Goal: Task Accomplishment & Management: Manage account settings

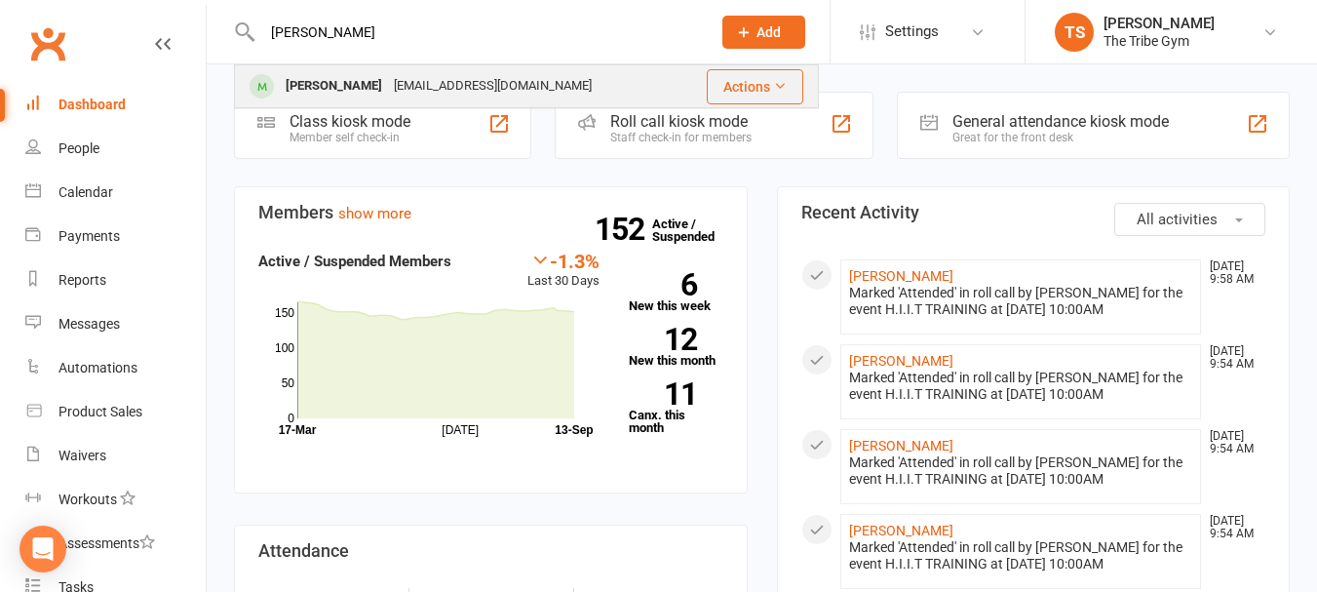
type input "[PERSON_NAME]"
click at [338, 85] on div "[PERSON_NAME]" at bounding box center [334, 86] width 108 height 28
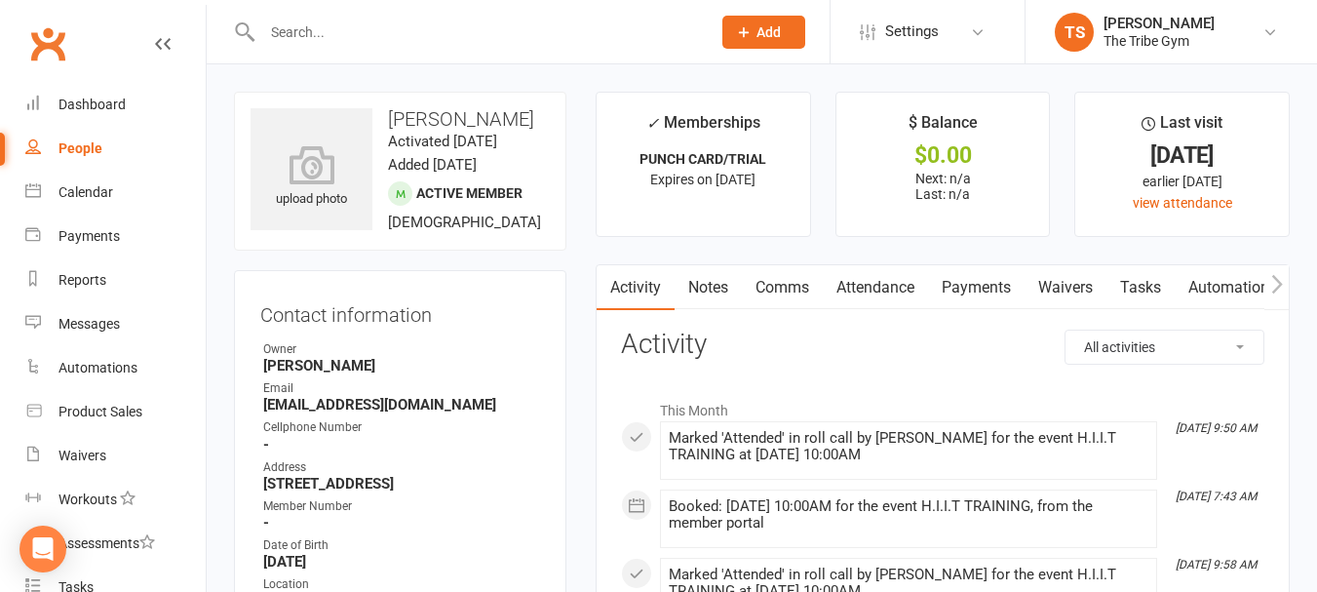
scroll to position [293, 0]
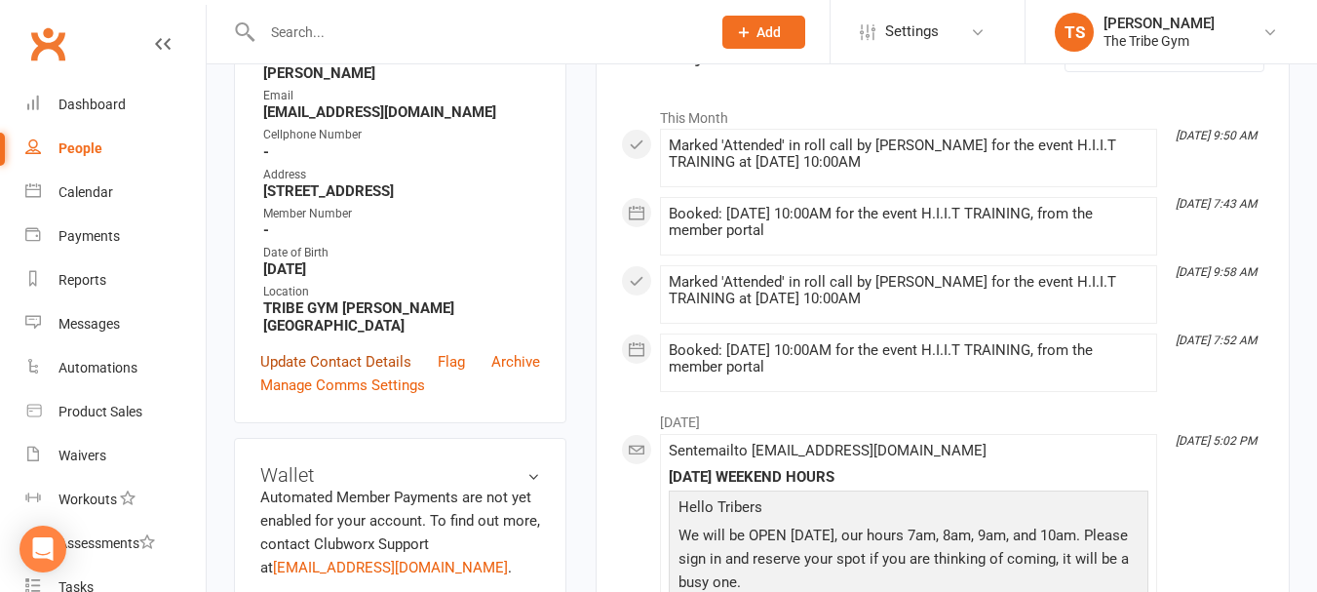
click at [291, 363] on link "Update Contact Details" at bounding box center [335, 361] width 151 height 23
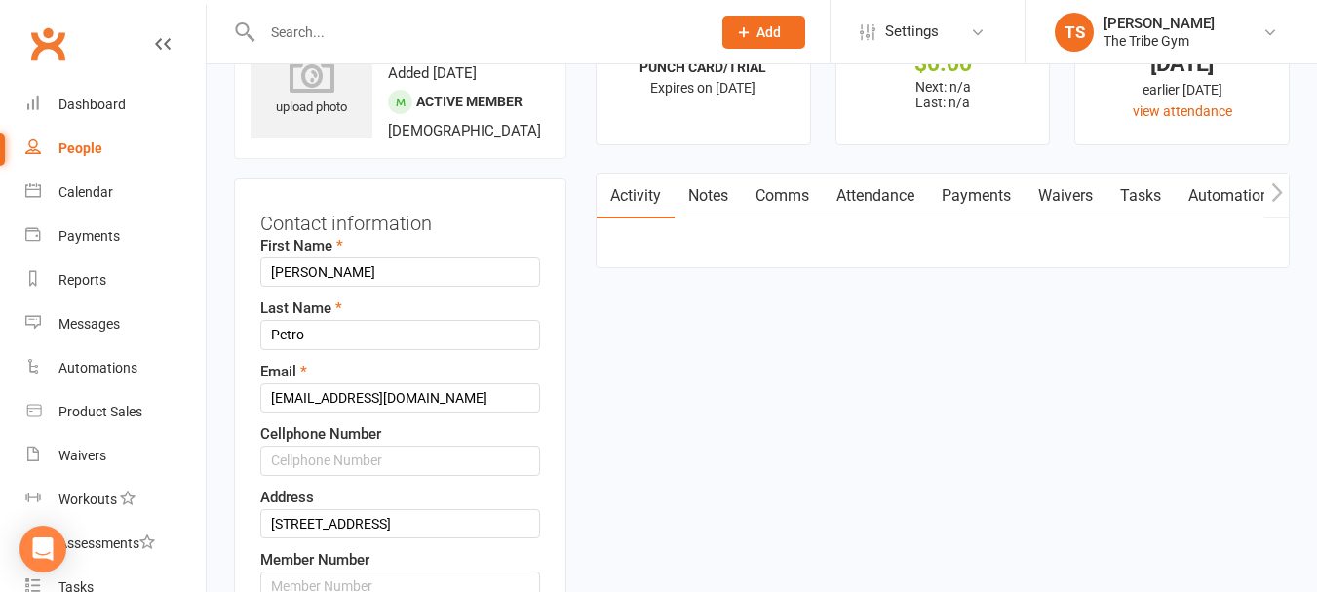
scroll to position [287, 0]
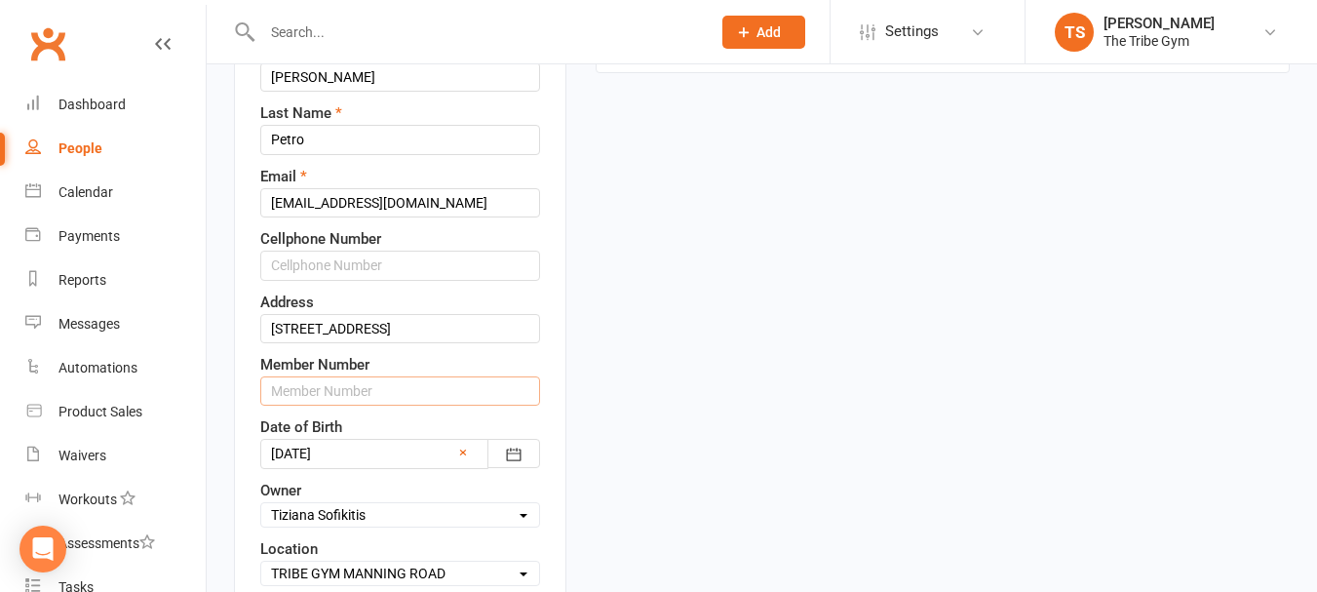
click at [379, 387] on input "text" at bounding box center [400, 390] width 280 height 29
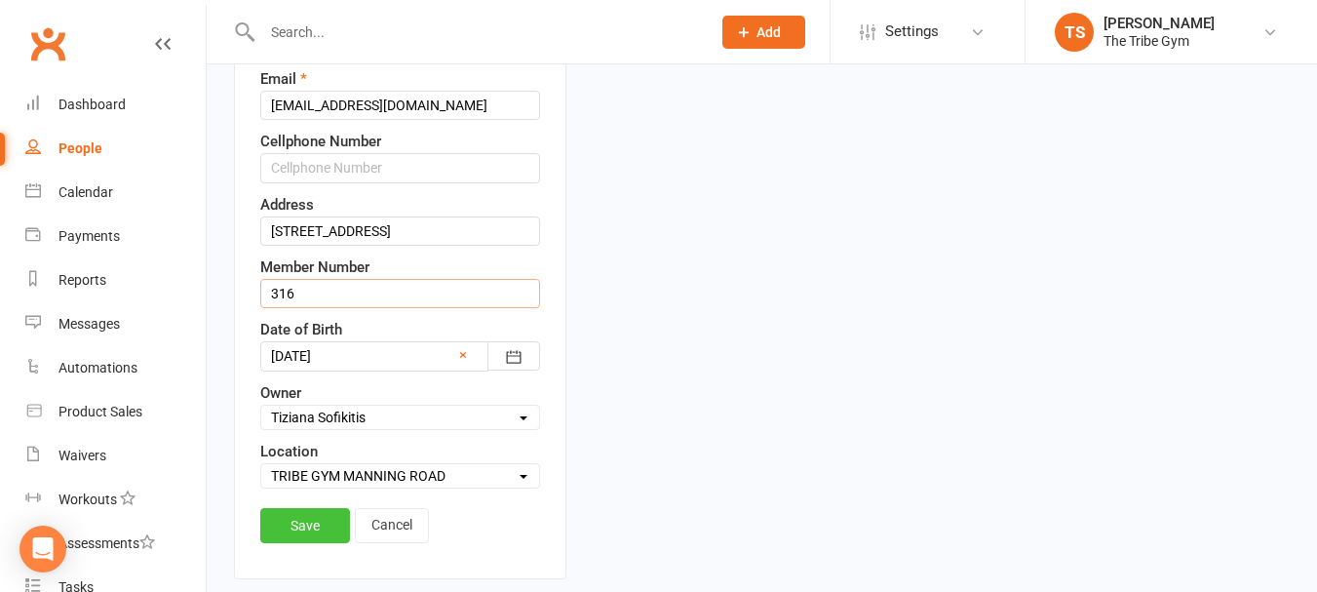
type input "316"
click at [312, 529] on link "Save" at bounding box center [305, 525] width 90 height 35
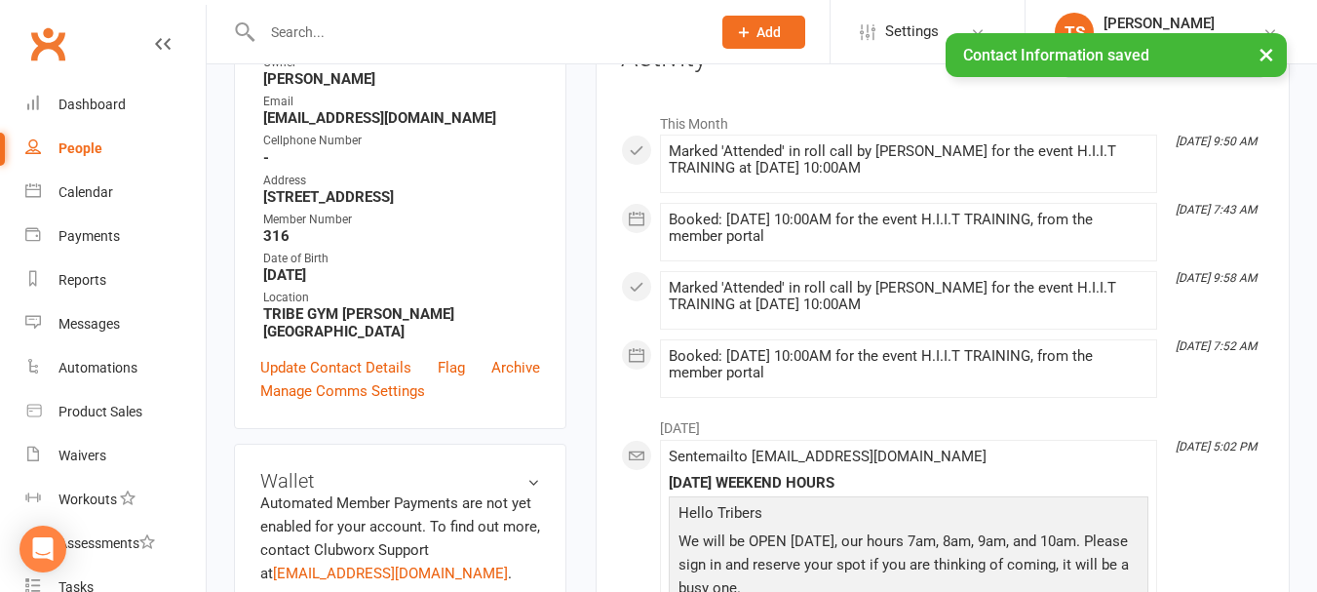
scroll to position [189, 0]
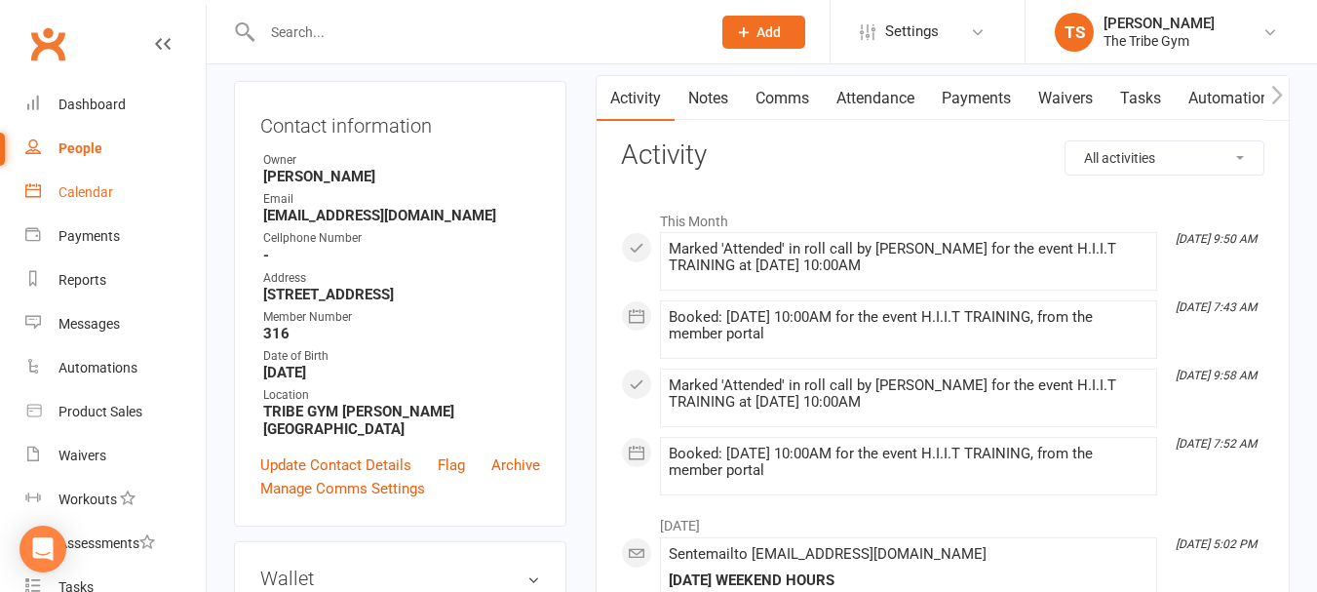
click at [95, 181] on link "Calendar" at bounding box center [115, 193] width 180 height 44
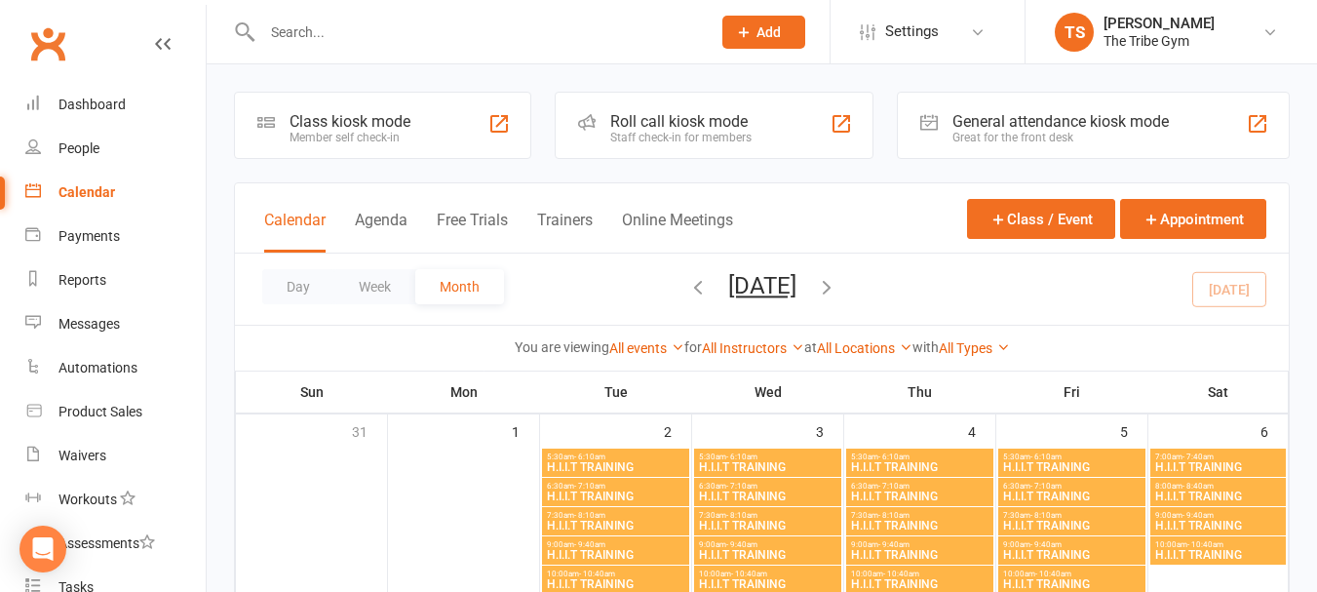
click at [361, 46] on div at bounding box center [465, 31] width 463 height 63
click at [366, 16] on div at bounding box center [465, 31] width 463 height 63
click at [344, 28] on input "text" at bounding box center [476, 32] width 441 height 27
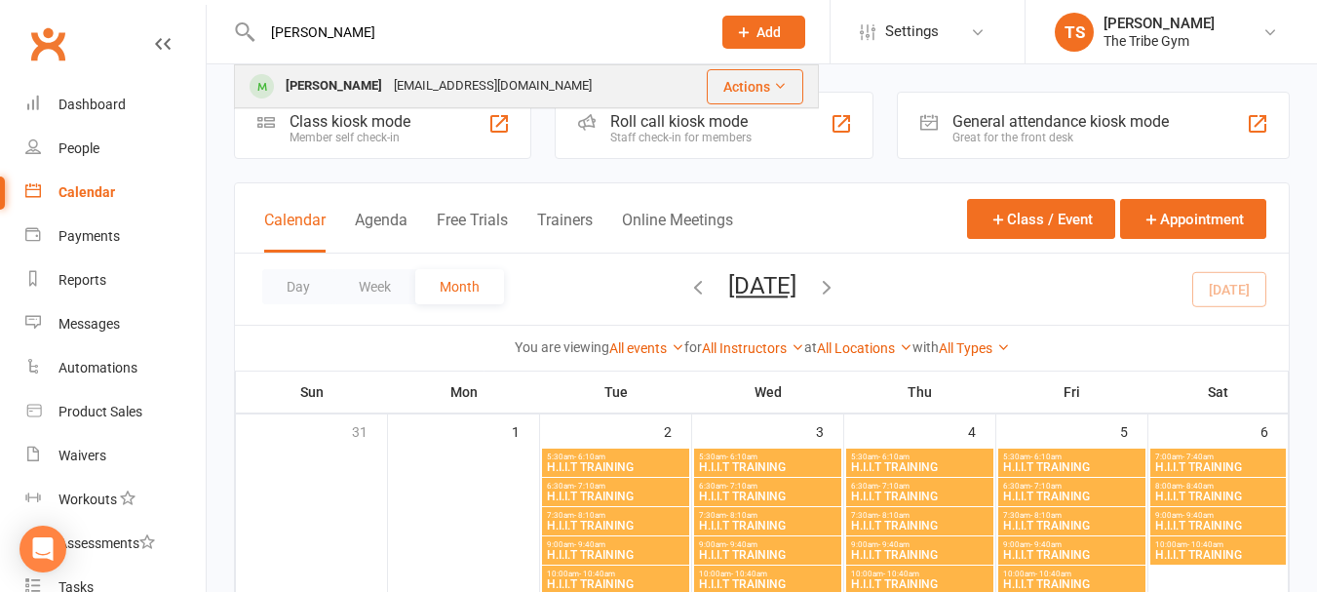
type input "[PERSON_NAME]"
click at [345, 89] on div "[PERSON_NAME]" at bounding box center [334, 86] width 108 height 28
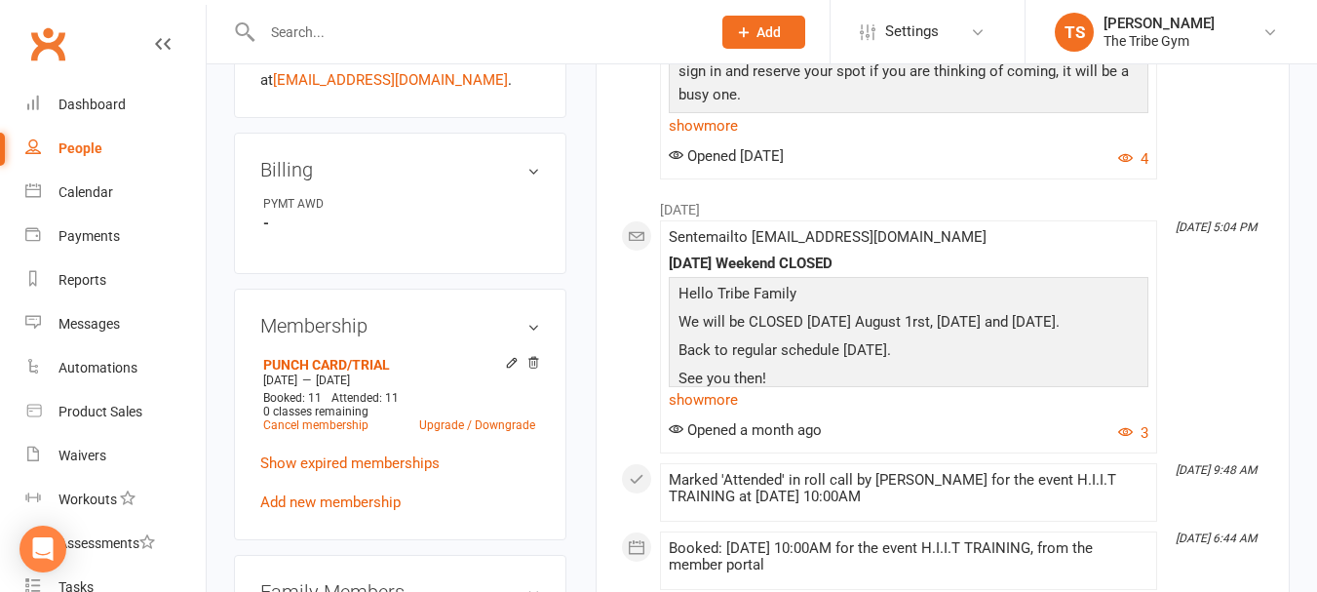
scroll to position [975, 0]
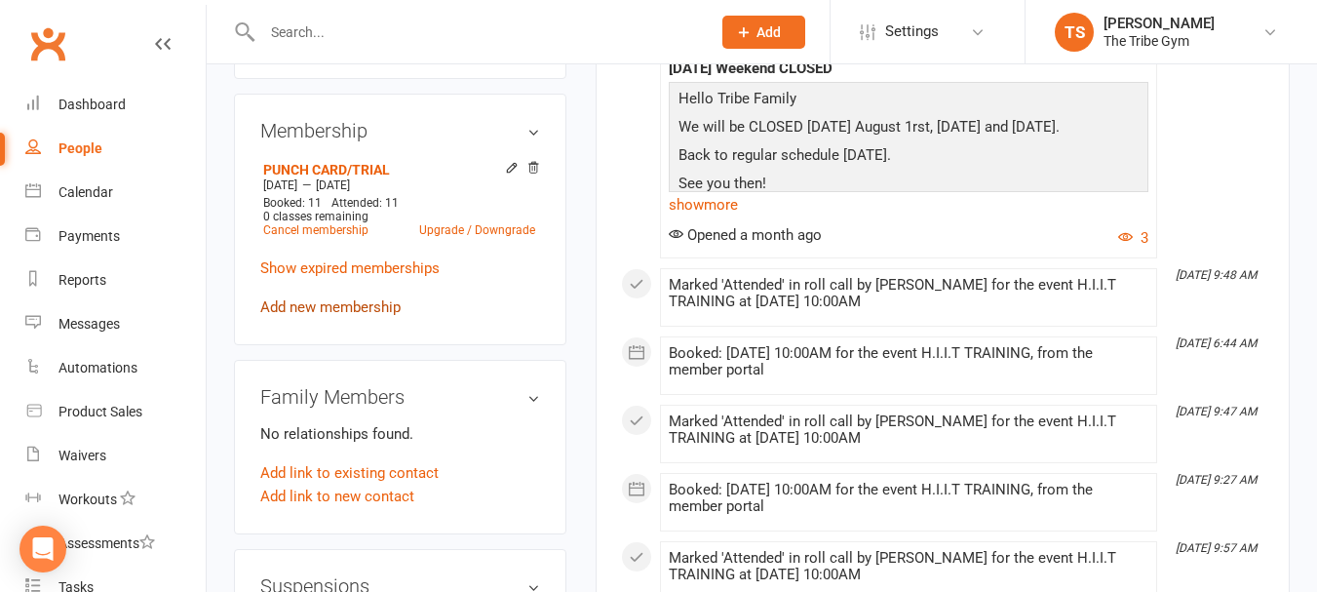
click at [289, 313] on link "Add new membership" at bounding box center [330, 307] width 140 height 18
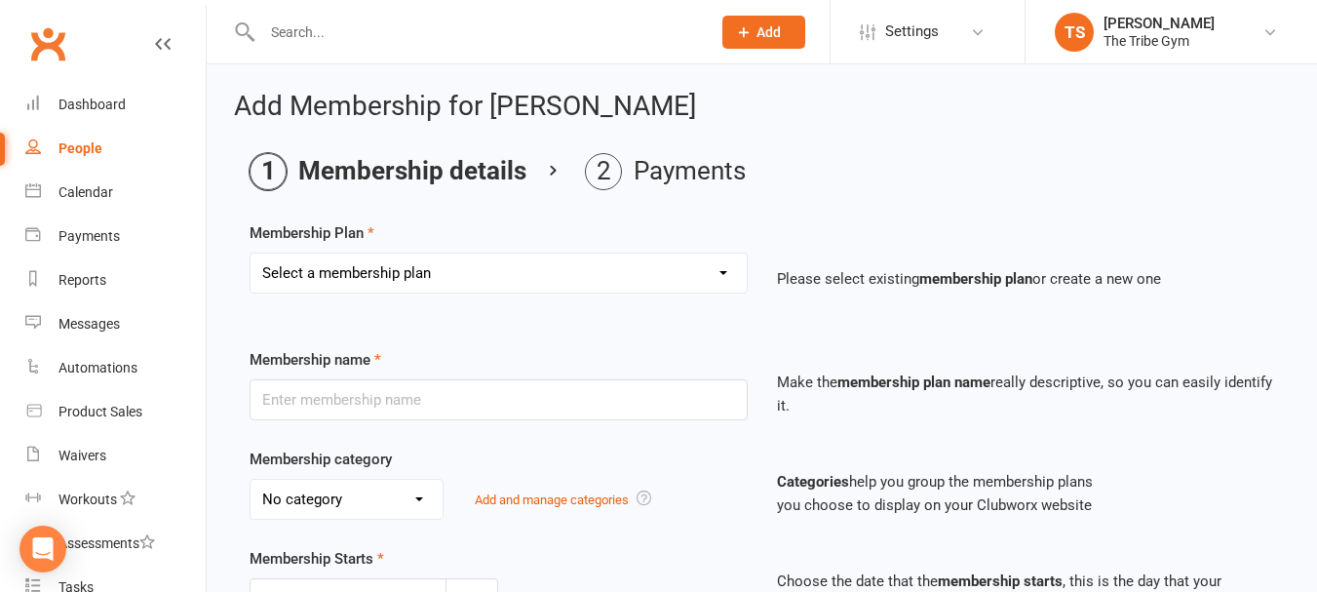
click at [710, 270] on select "Select a membership plan Create new Membership Plan TRIBE MEMBER ANNUAL - UNLIM…" at bounding box center [499, 273] width 496 height 39
select select "2"
click at [251, 254] on select "Select a membership plan Create new Membership Plan TRIBE MEMBER ANNUAL - UNLIM…" at bounding box center [499, 273] width 496 height 39
type input "TRIBE MEMBER SEMI ANNUAL - UNLIMITED"
select select "0"
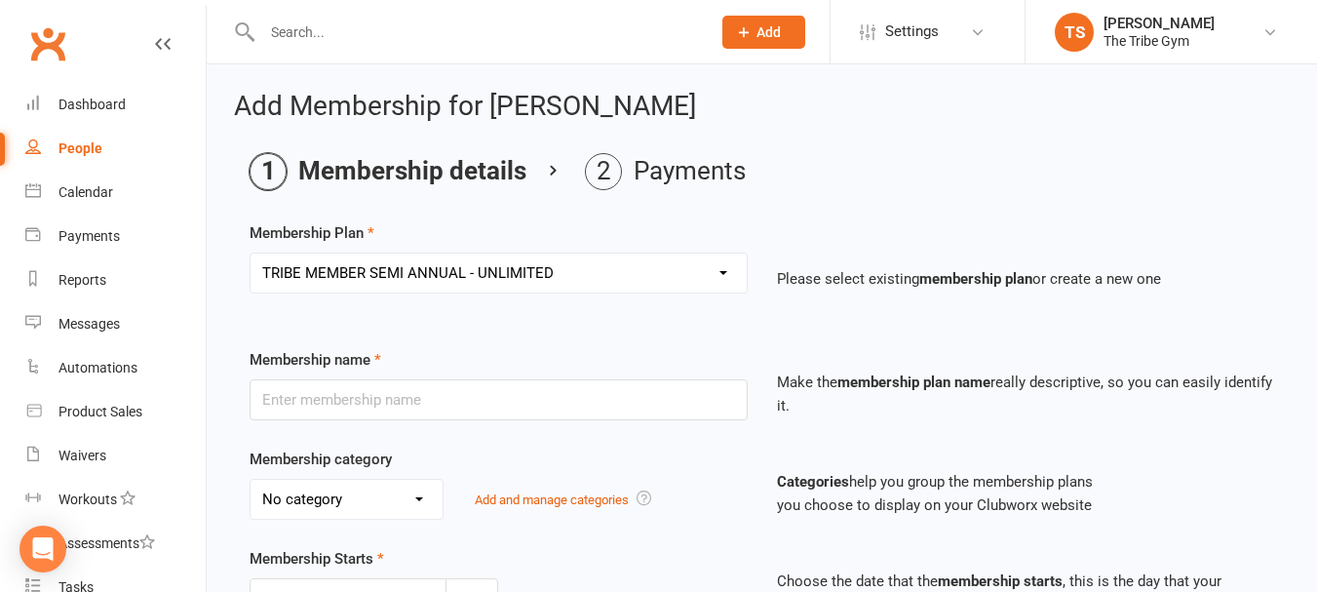
type input "6"
select select "2"
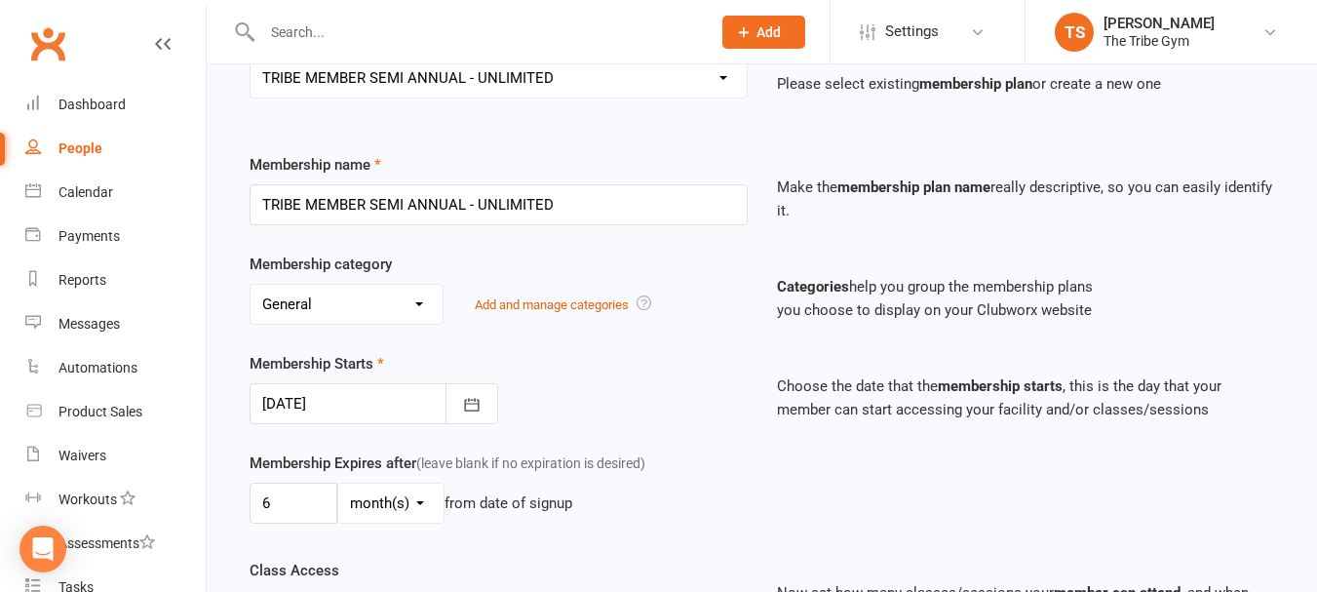
scroll to position [98, 0]
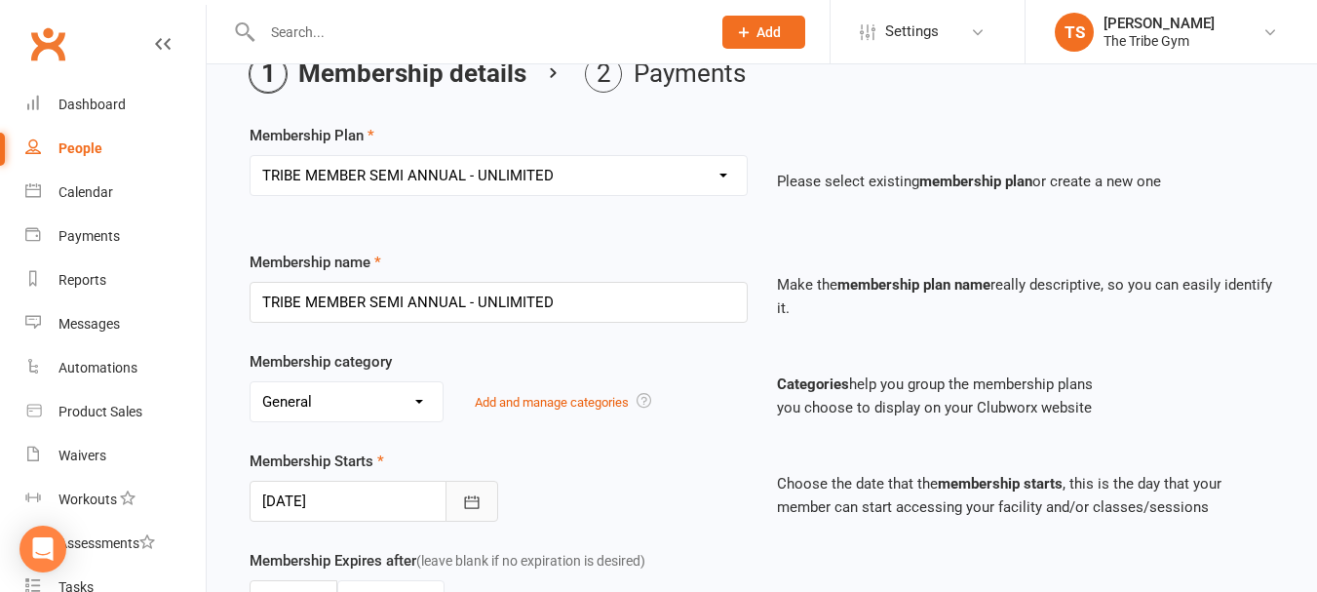
click at [469, 502] on icon "button" at bounding box center [472, 502] width 20 height 20
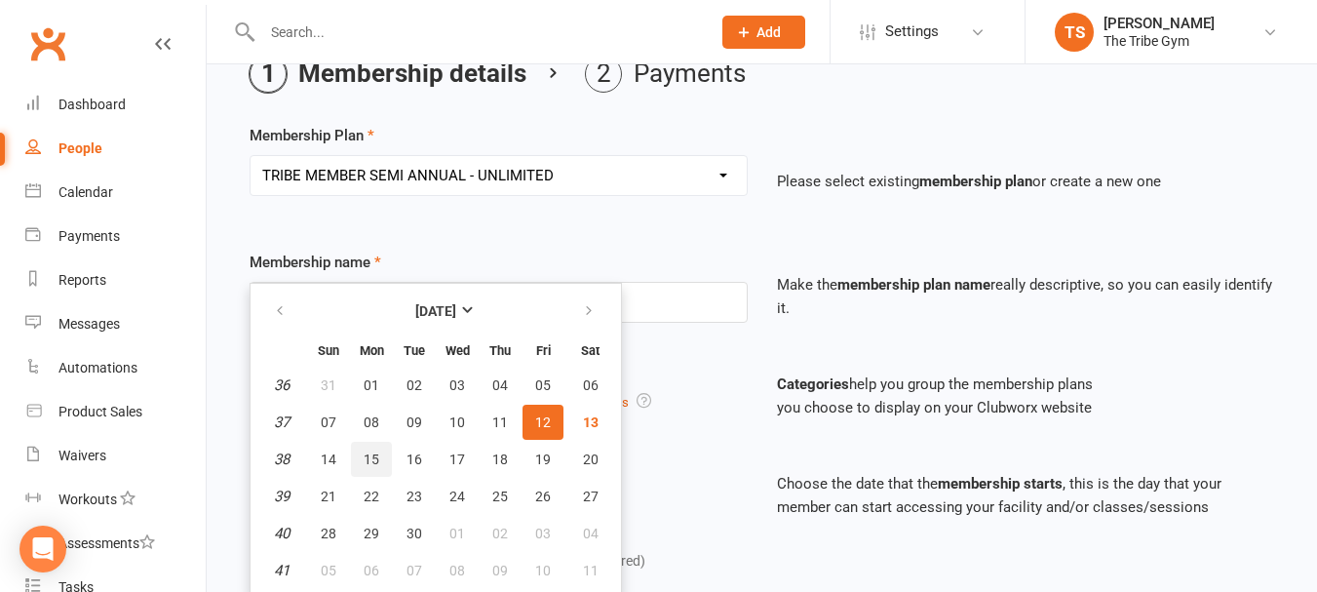
click at [369, 459] on span "15" at bounding box center [372, 459] width 16 height 16
type input "[DATE]"
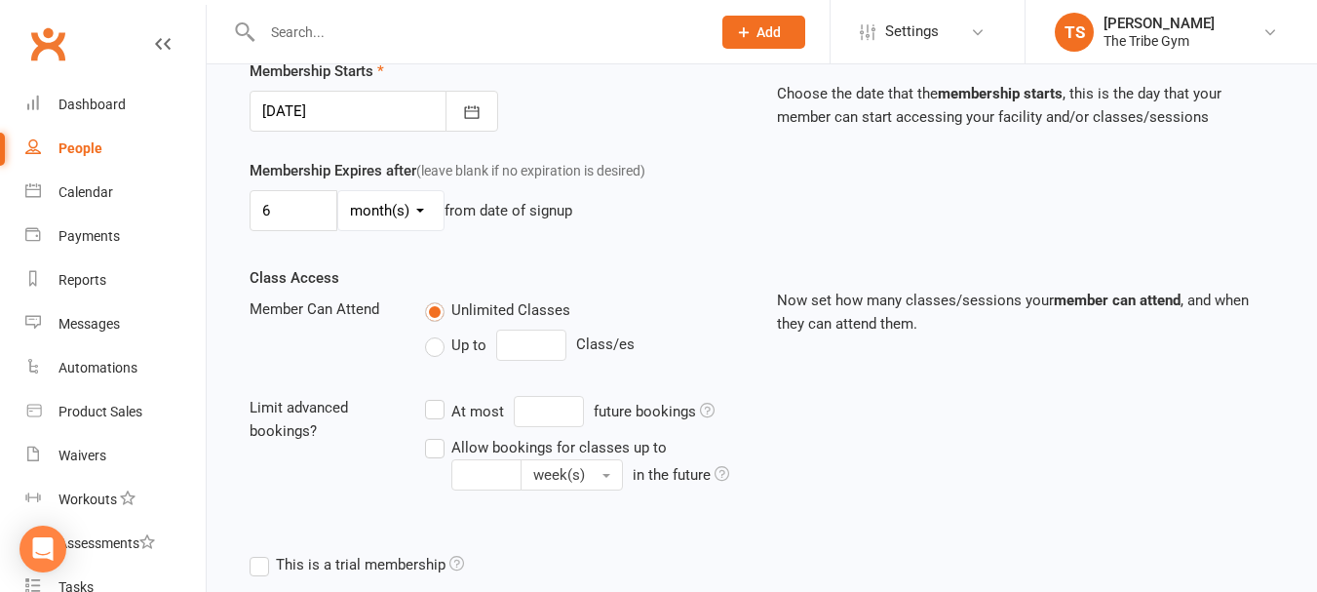
scroll to position [647, 0]
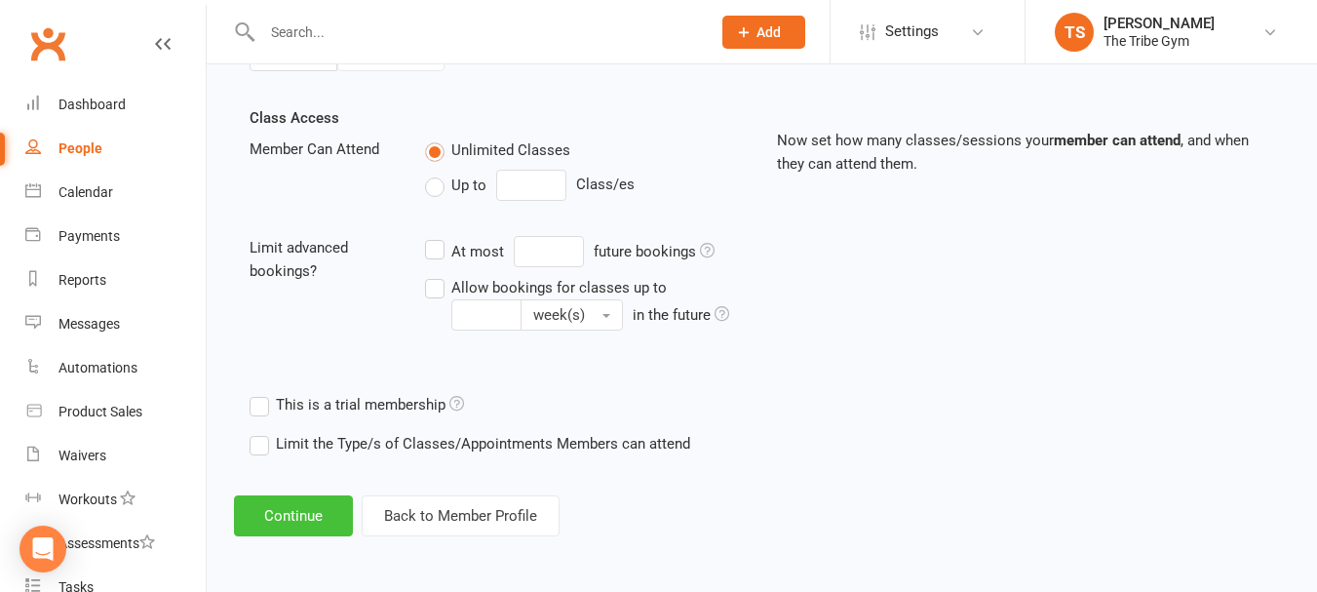
click at [326, 511] on button "Continue" at bounding box center [293, 515] width 119 height 41
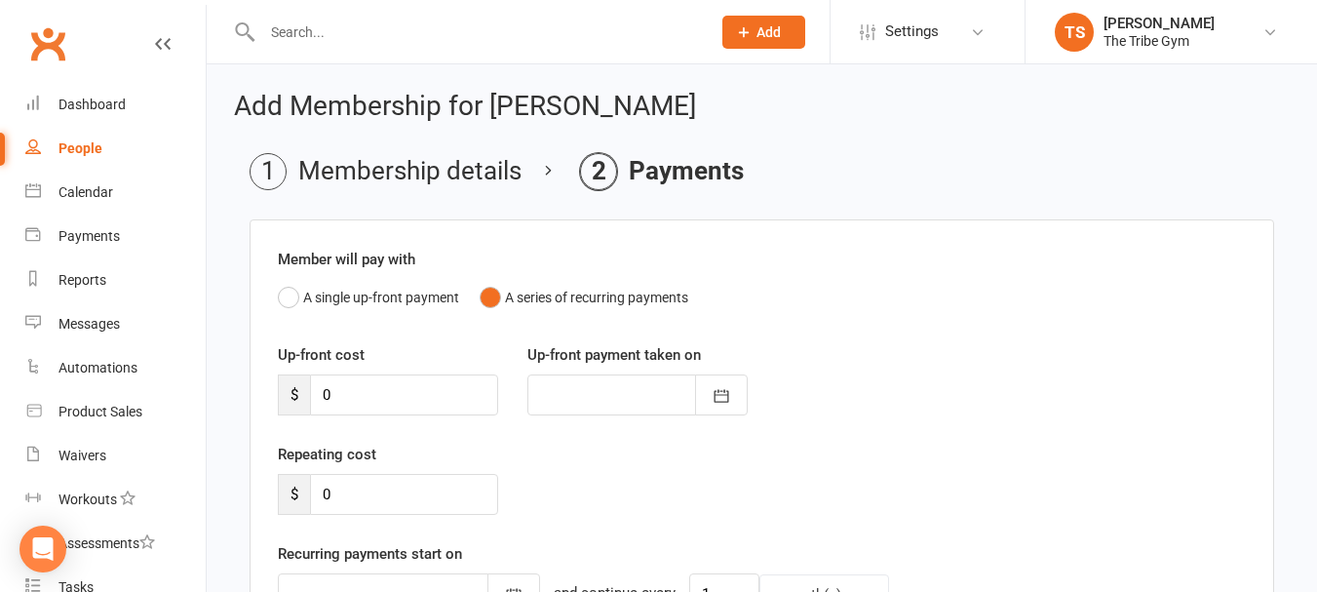
scroll to position [390, 0]
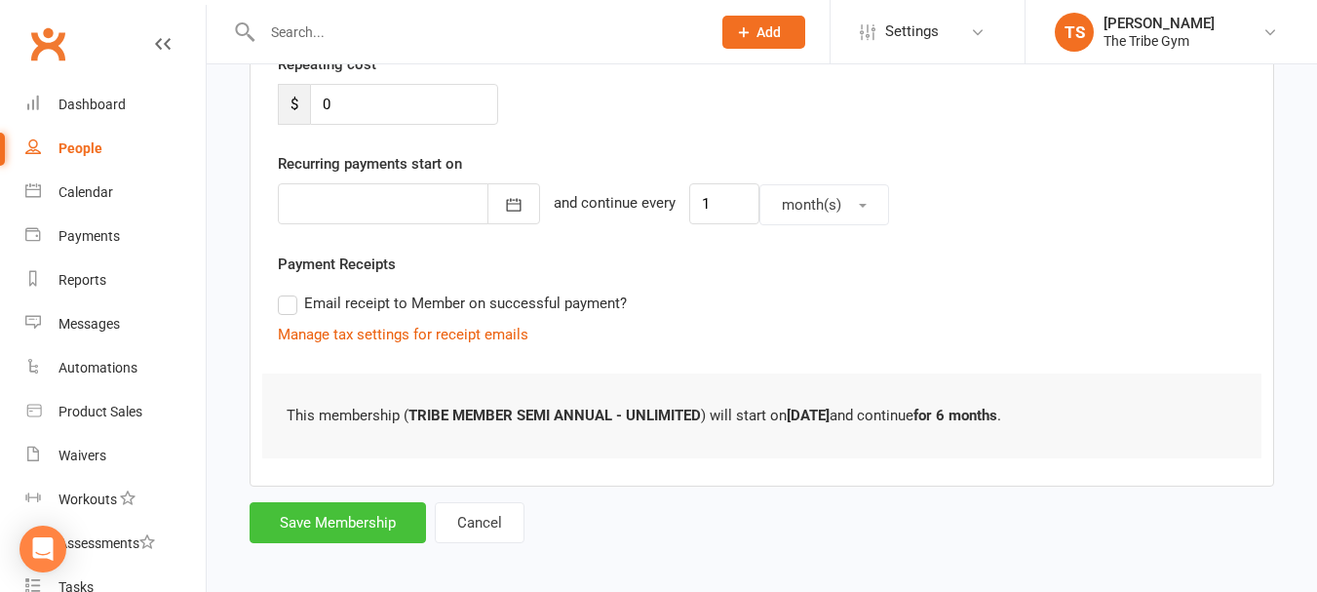
click at [324, 522] on button "Save Membership" at bounding box center [338, 522] width 176 height 41
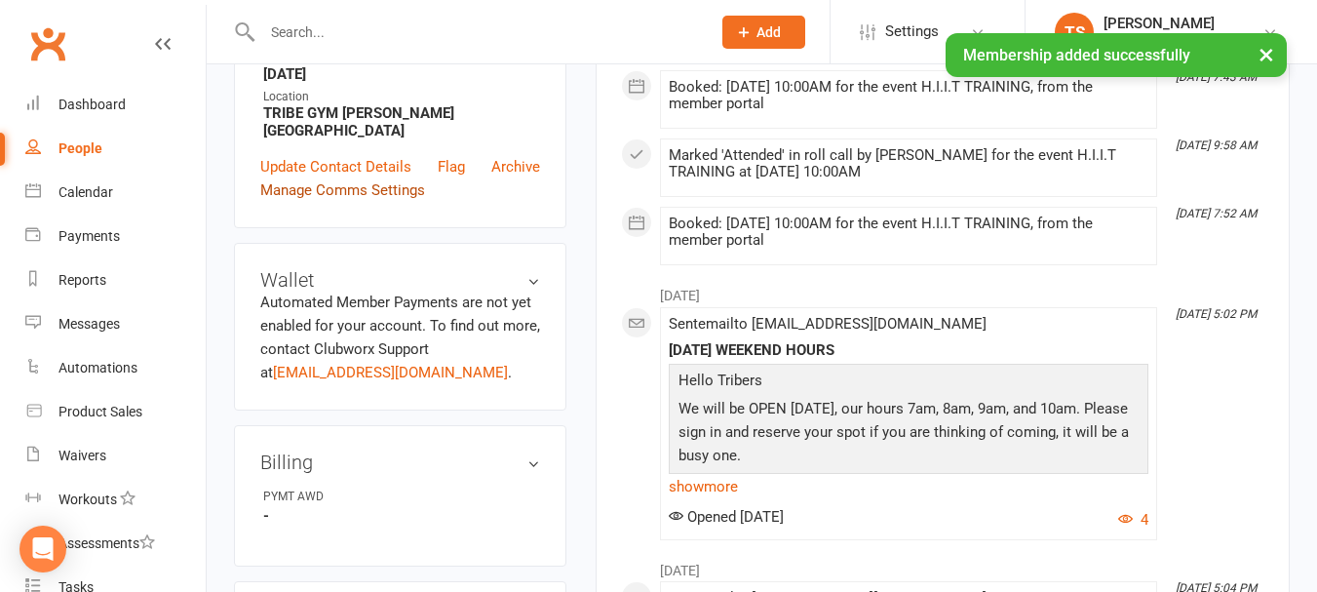
scroll to position [585, 0]
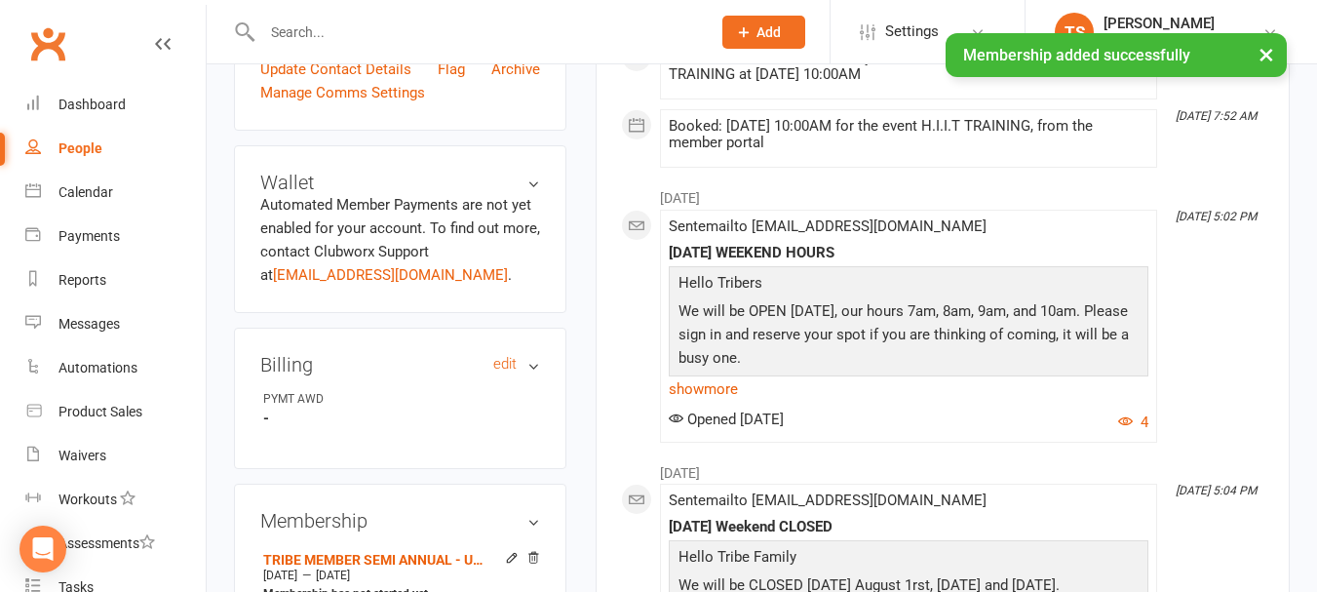
click at [522, 364] on h3 "Billing edit" at bounding box center [400, 364] width 280 height 21
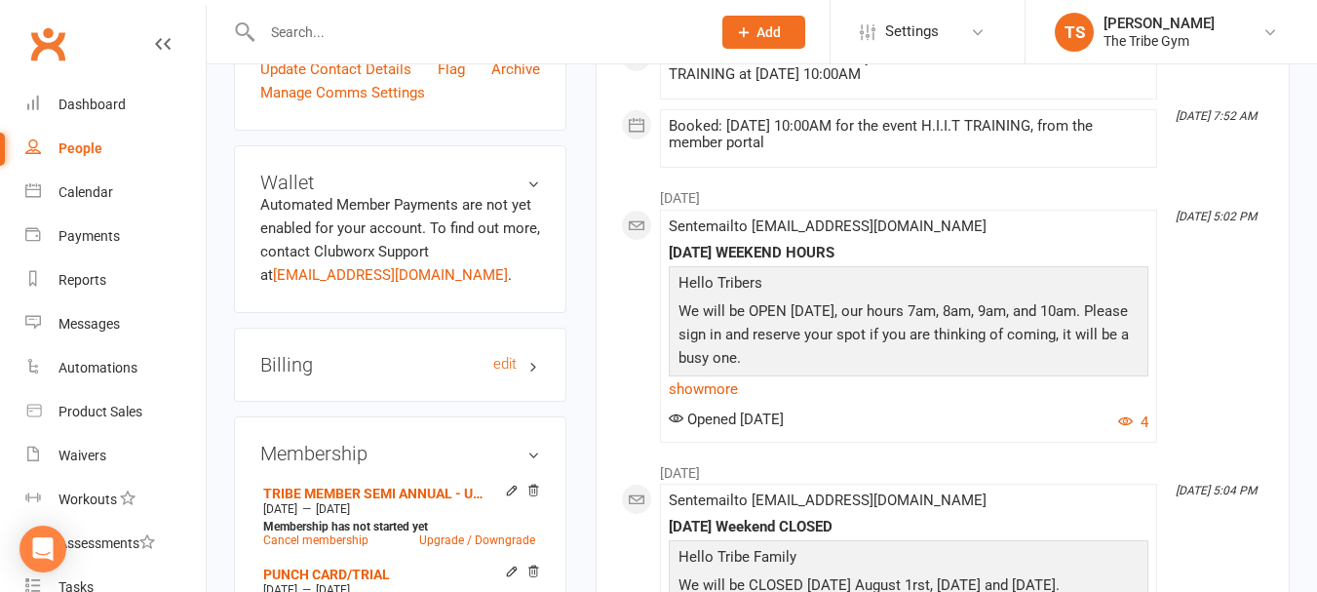
click at [522, 366] on h3 "Billing edit" at bounding box center [400, 364] width 280 height 21
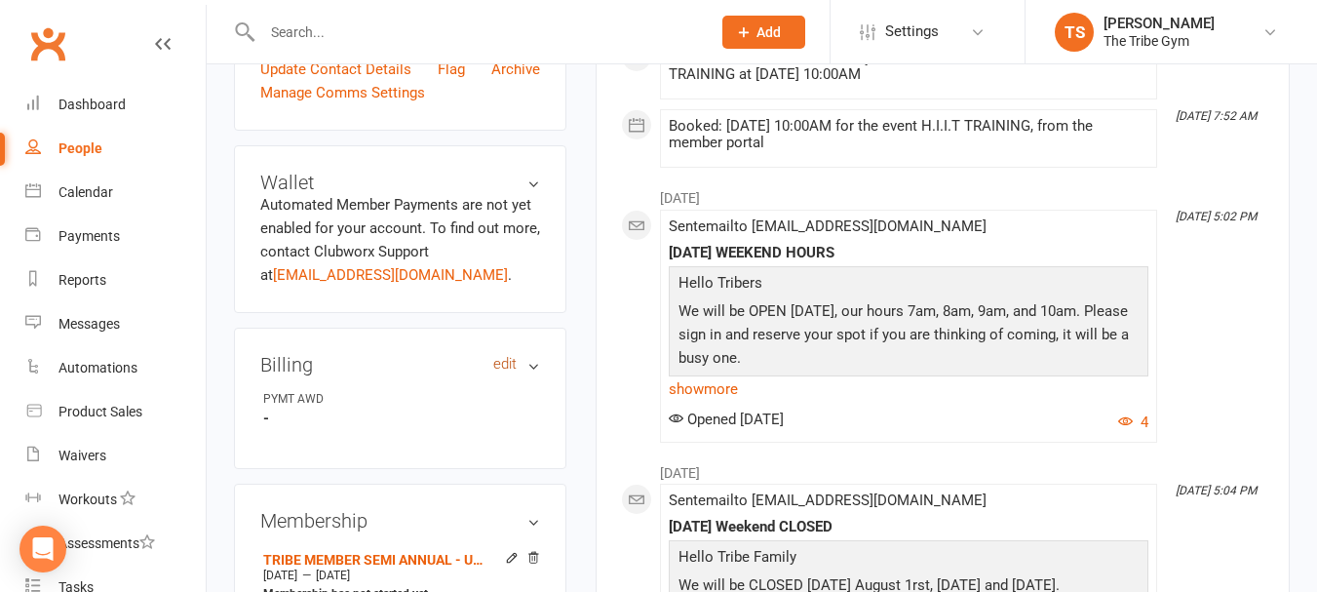
click at [502, 366] on link "edit" at bounding box center [504, 364] width 23 height 17
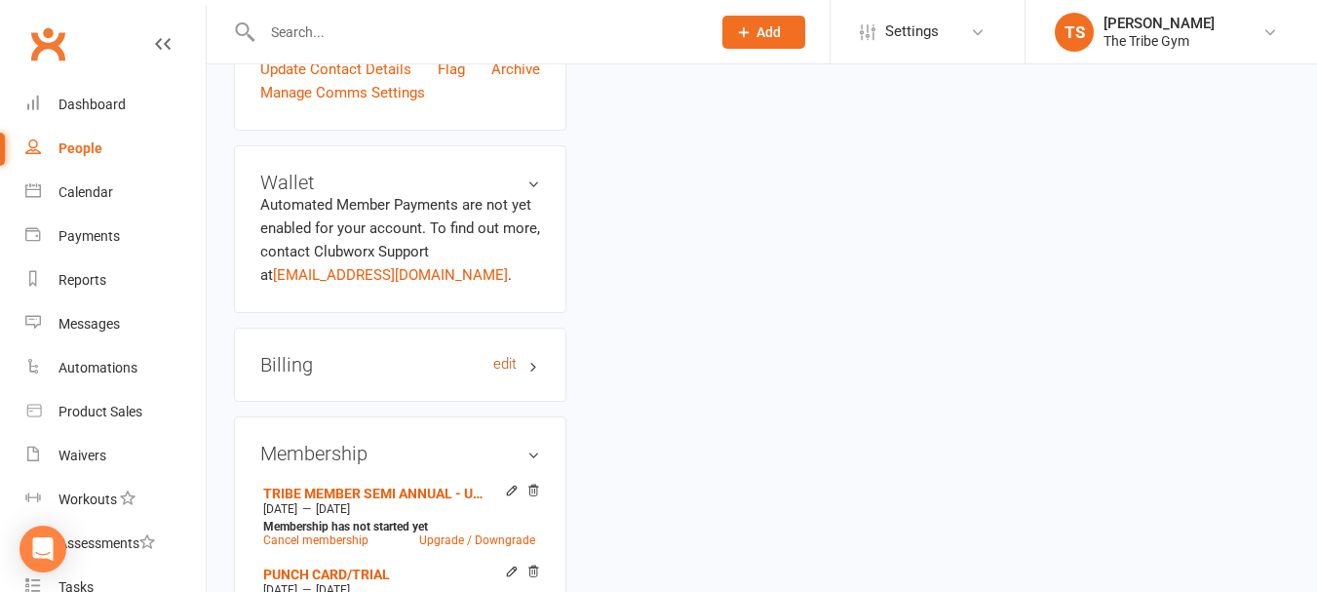
scroll to position [167, 0]
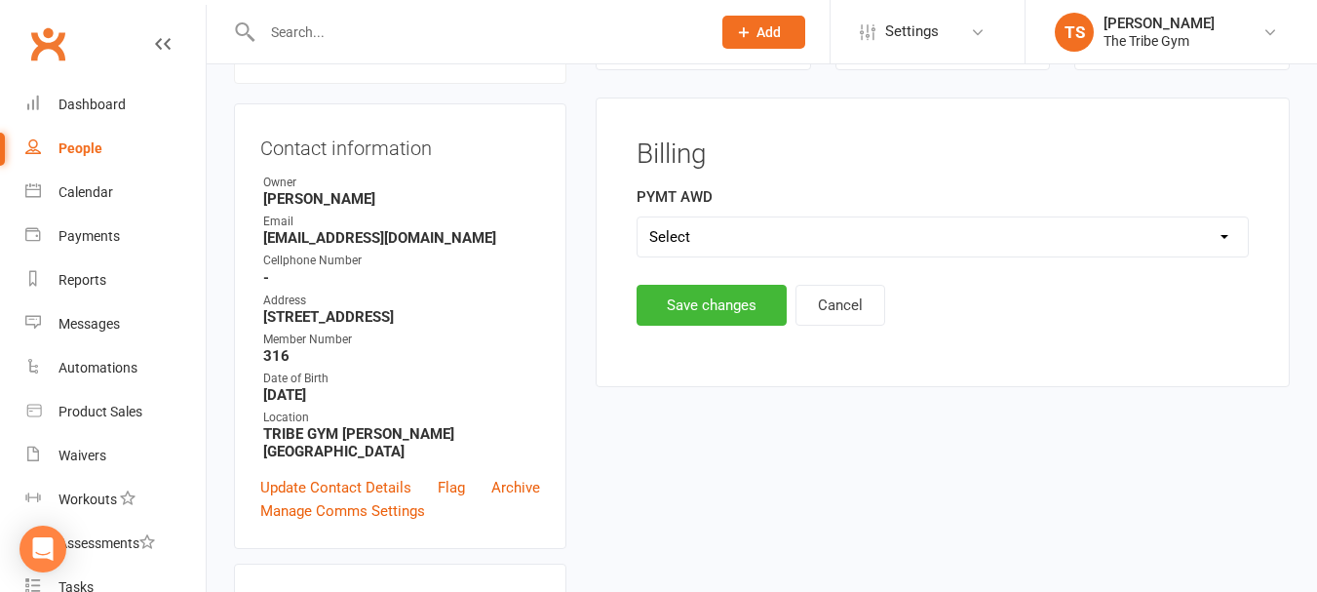
drag, startPoint x: 1155, startPoint y: 230, endPoint x: 1142, endPoint y: 235, distance: 14.5
click at [1155, 230] on select "Select 1st 15th" at bounding box center [943, 236] width 610 height 39
select select "15th"
click at [638, 217] on select "Select 1st 15th" at bounding box center [943, 236] width 610 height 39
click at [679, 295] on button "Save changes" at bounding box center [712, 305] width 150 height 41
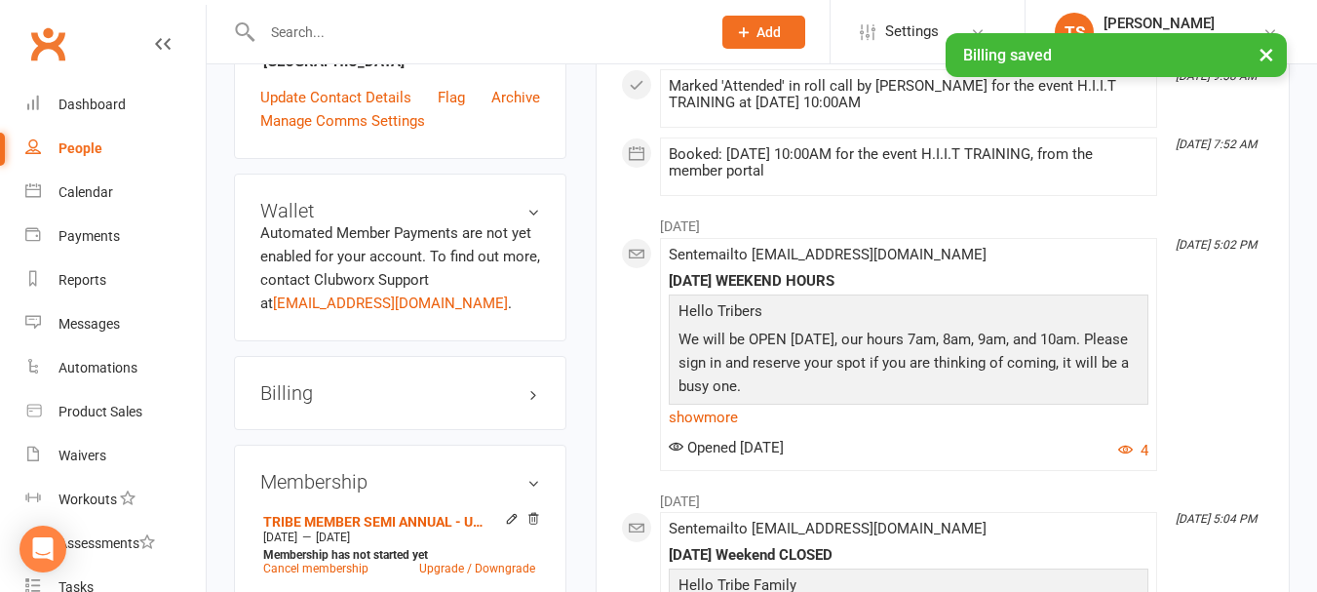
scroll to position [752, 0]
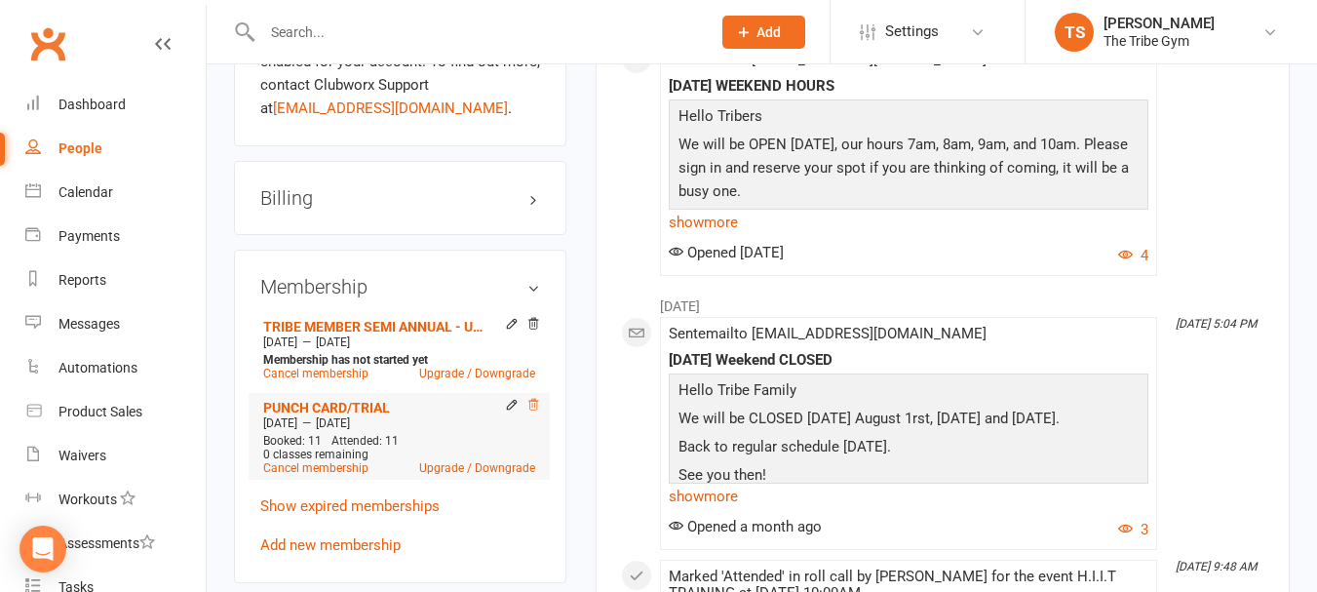
click at [536, 406] on icon at bounding box center [534, 405] width 14 height 14
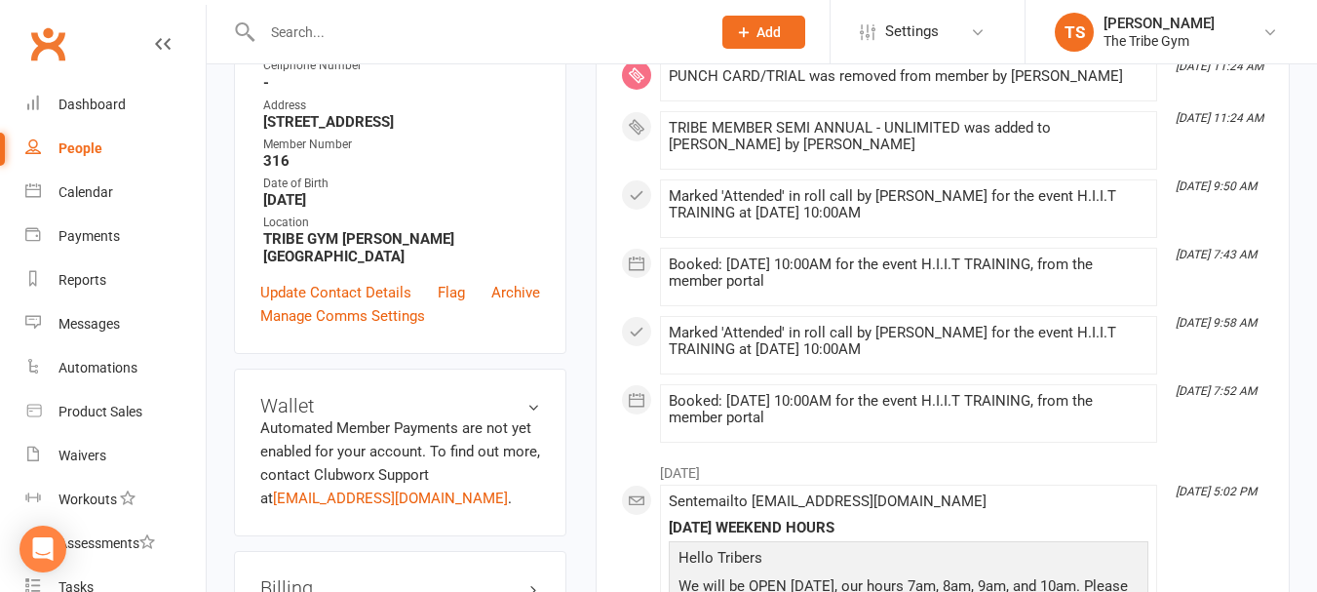
scroll to position [849, 0]
